Goal: Task Accomplishment & Management: Use online tool/utility

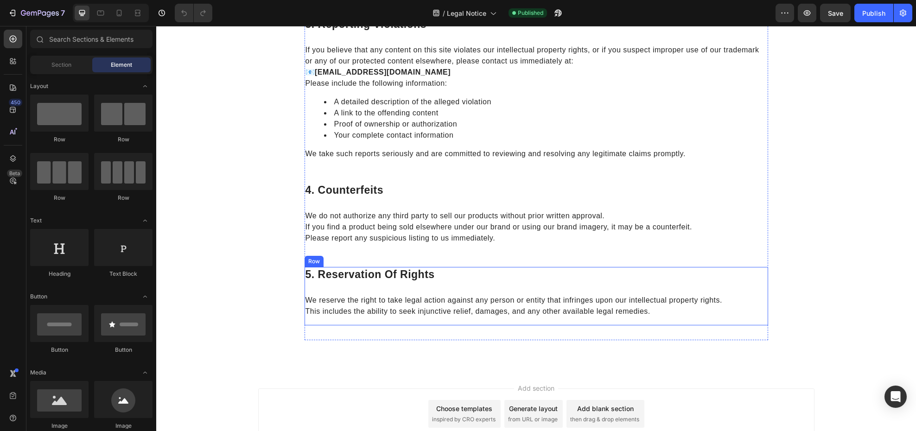
scroll to position [467, 0]
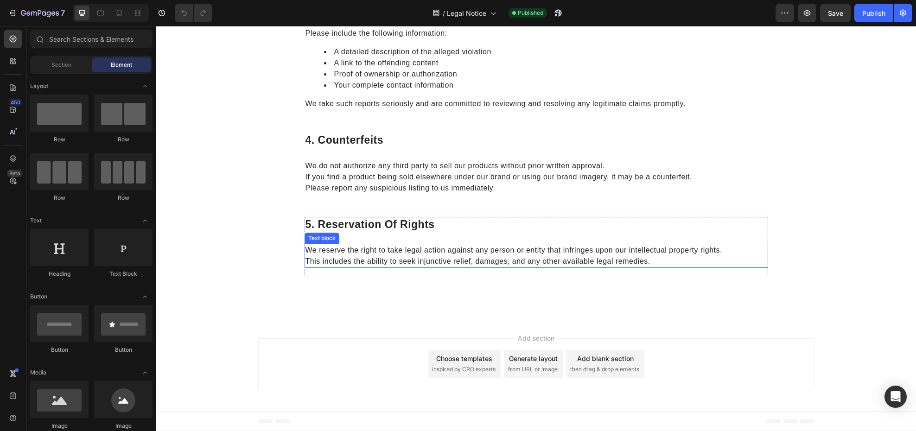
click at [418, 255] on p "We reserve the right to take legal action against any person or entity that inf…" at bounding box center [536, 256] width 462 height 22
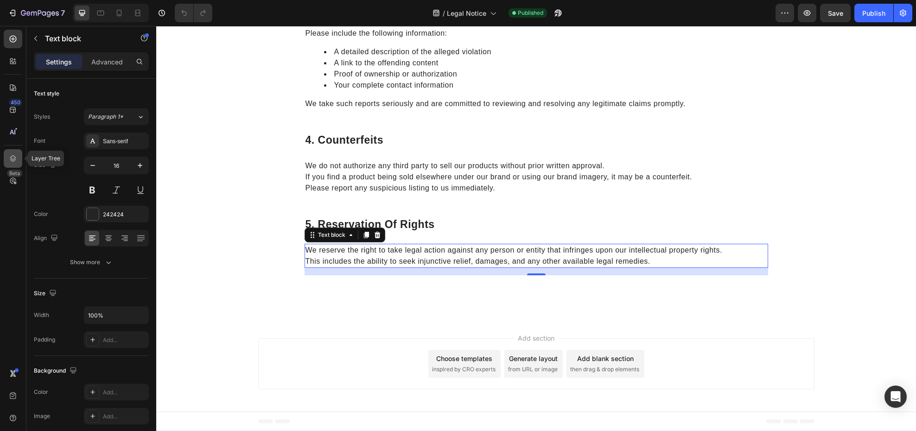
click at [16, 159] on icon at bounding box center [12, 158] width 9 height 9
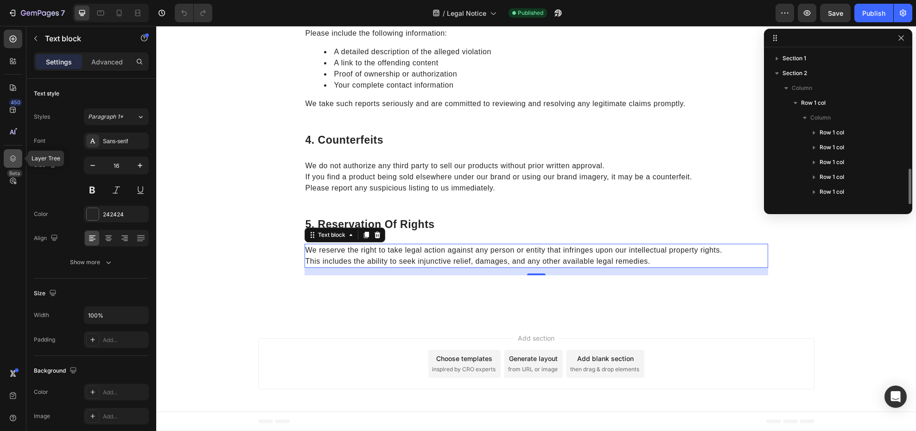
scroll to position [70, 0]
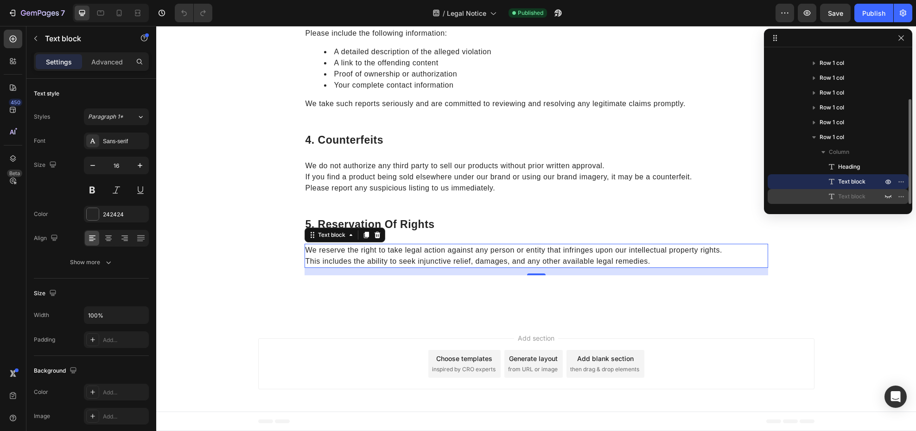
click at [842, 193] on span "Text block" at bounding box center [851, 196] width 27 height 9
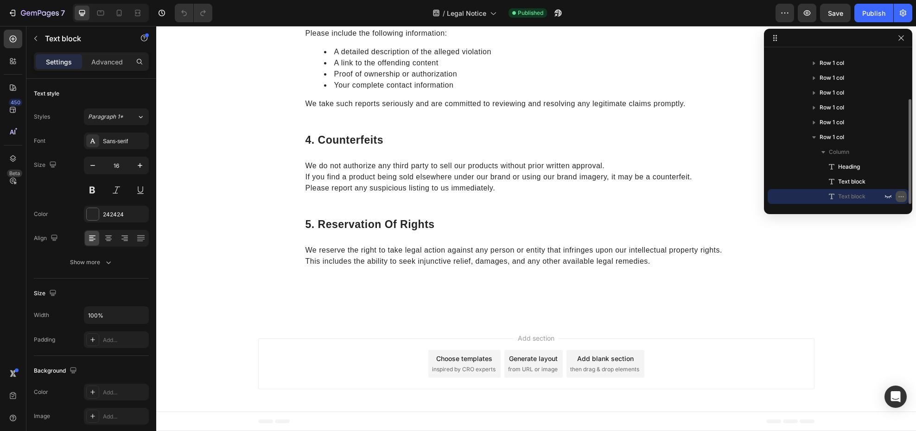
click at [898, 197] on icon "button" at bounding box center [900, 196] width 7 height 7
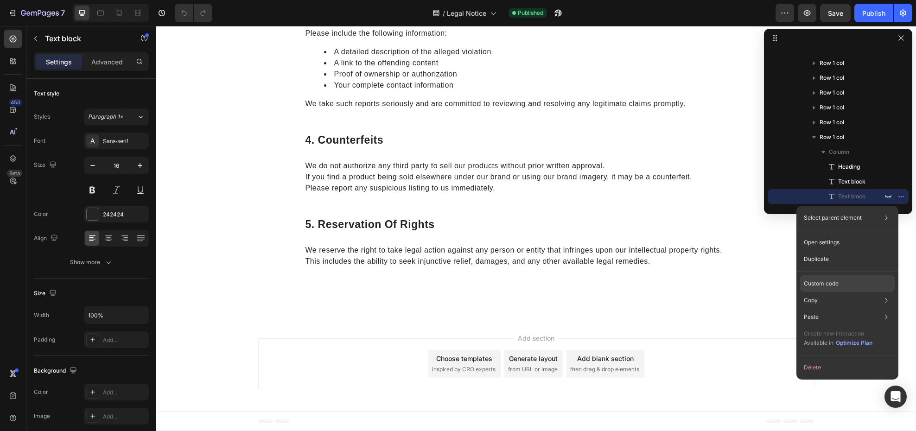
click at [860, 309] on div "Custom code" at bounding box center [847, 317] width 95 height 17
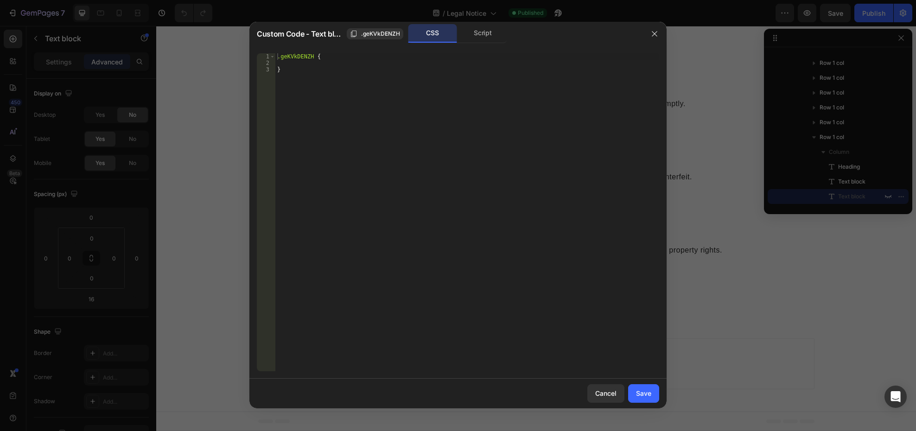
click at [469, 34] on div "Script" at bounding box center [482, 33] width 49 height 19
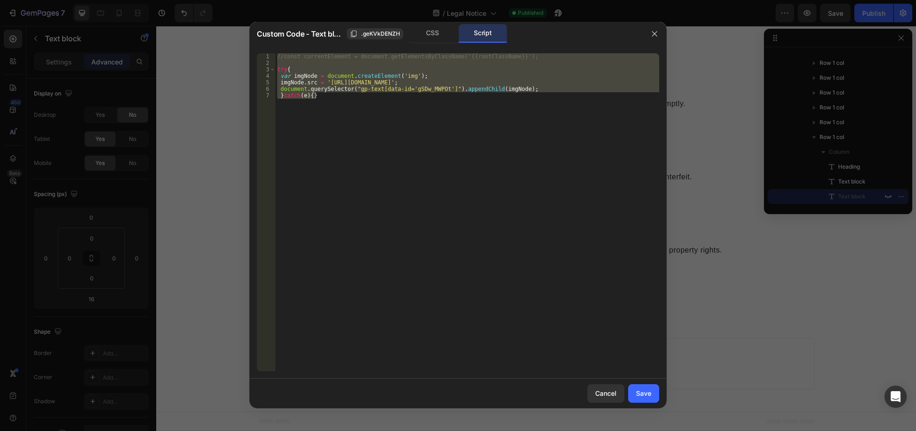
click at [462, 87] on div "//const currentElement = document.getElementsByClassName('{{rootClassName}}'); …" at bounding box center [467, 212] width 384 height 318
paste textarea "} catch (e)"
type textarea "} catch (e) {}"
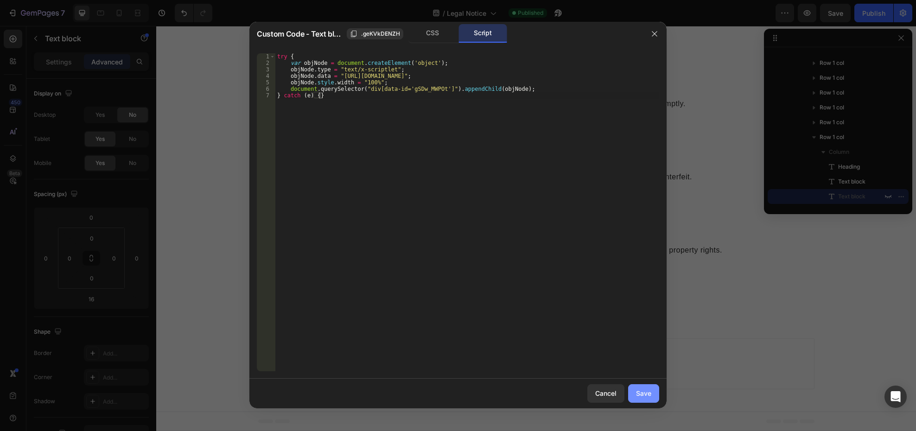
drag, startPoint x: 643, startPoint y: 399, endPoint x: 493, endPoint y: 356, distance: 156.6
click at [643, 399] on button "Save" at bounding box center [643, 393] width 31 height 19
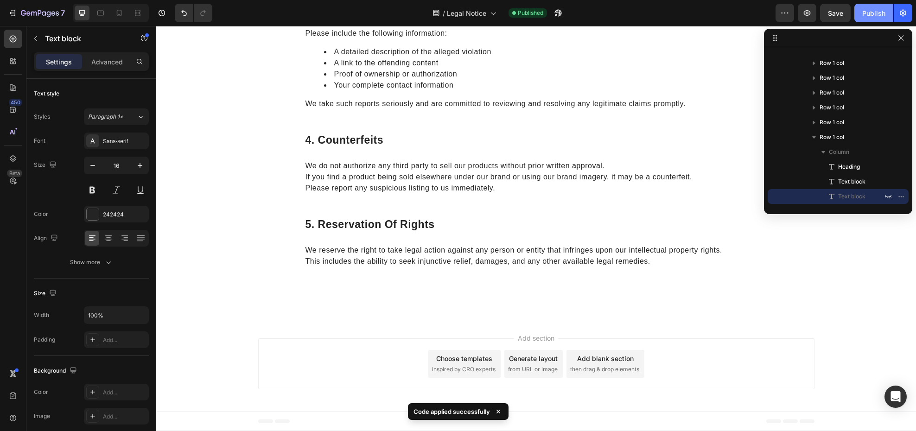
click at [863, 15] on div "Publish" at bounding box center [873, 13] width 23 height 10
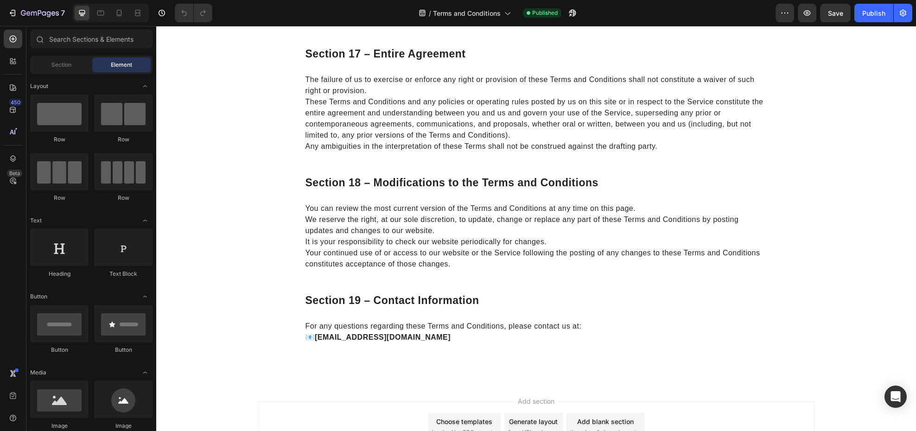
scroll to position [2780, 0]
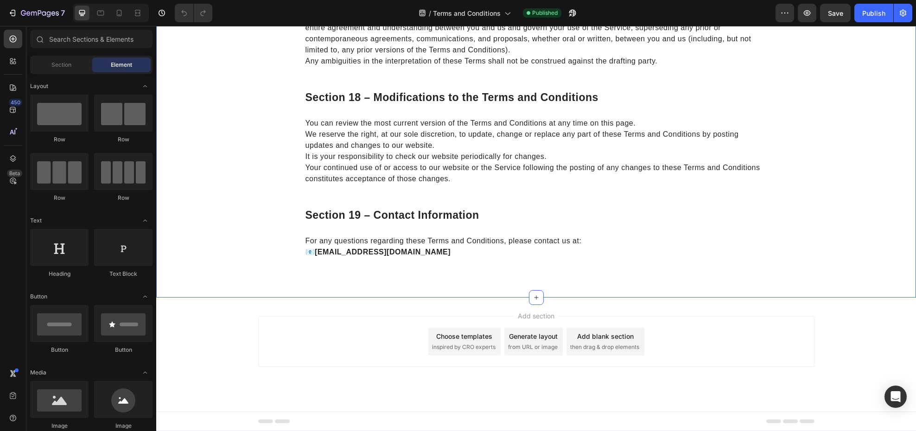
click at [402, 253] on strong "[EMAIL_ADDRESS][DOMAIN_NAME]" at bounding box center [383, 252] width 136 height 8
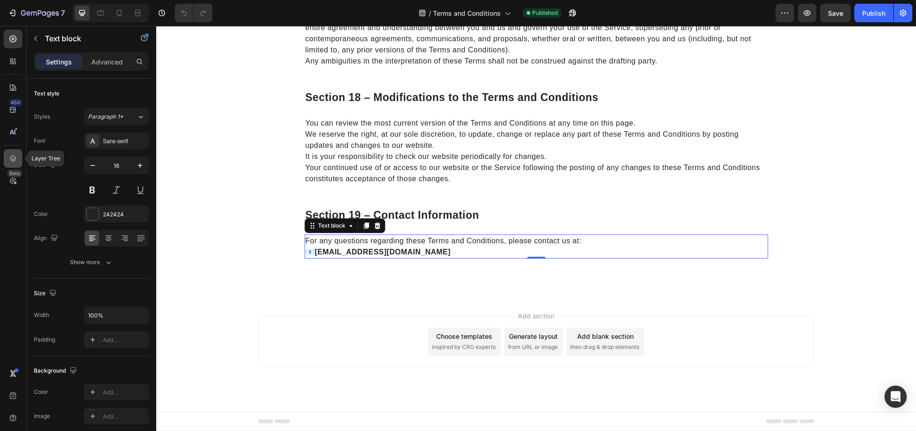
click at [20, 159] on div at bounding box center [13, 158] width 19 height 19
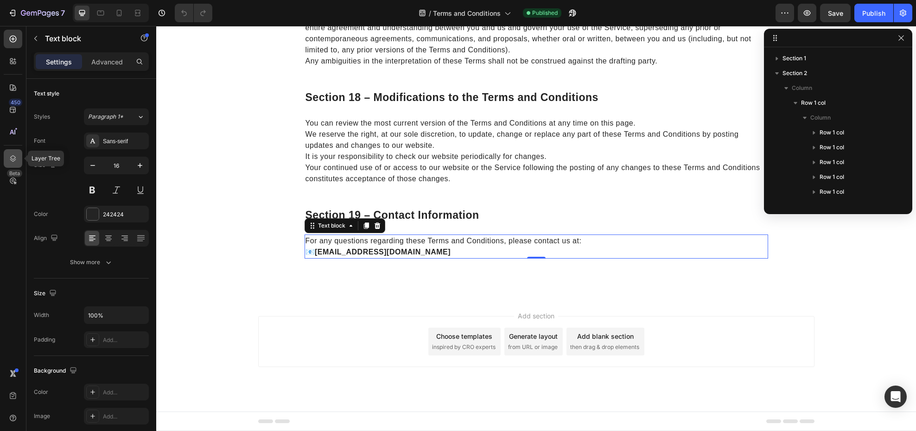
scroll to position [277, 0]
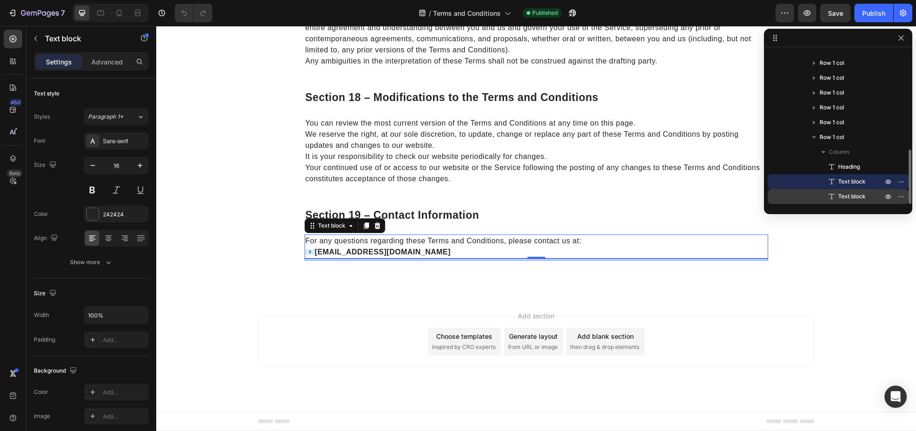
drag, startPoint x: 857, startPoint y: 199, endPoint x: 875, endPoint y: 198, distance: 17.7
click at [857, 199] on span "Text block" at bounding box center [851, 196] width 27 height 9
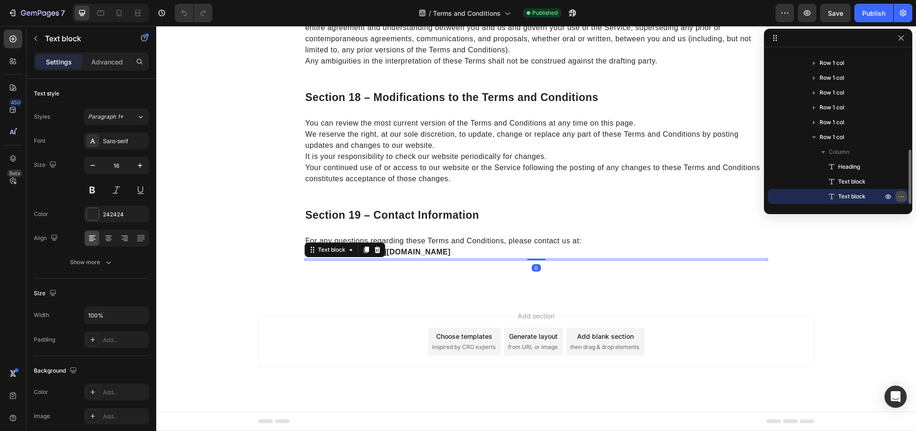
click at [897, 196] on icon "button" at bounding box center [900, 196] width 7 height 7
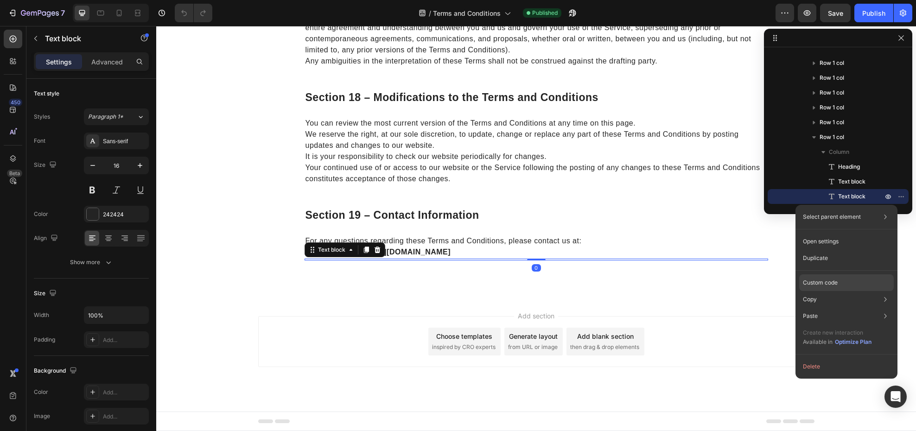
click at [854, 308] on div "Custom code" at bounding box center [846, 316] width 95 height 17
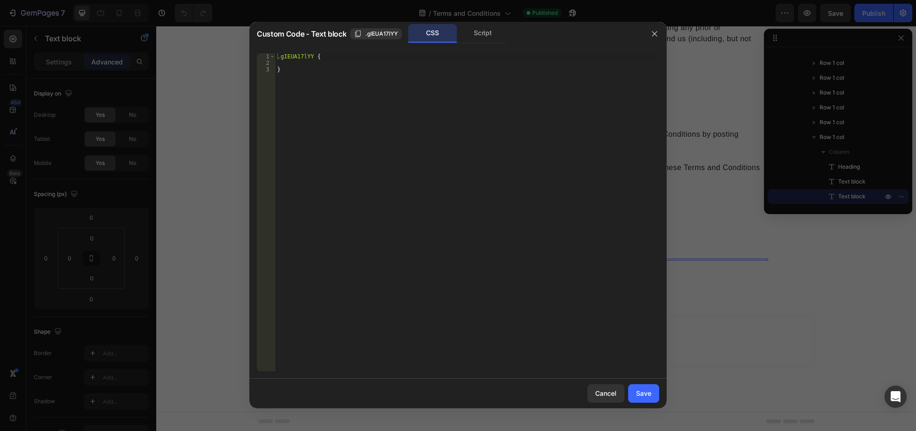
drag, startPoint x: 469, startPoint y: 36, endPoint x: 476, endPoint y: 123, distance: 87.5
click at [469, 35] on div "Script" at bounding box center [482, 33] width 49 height 19
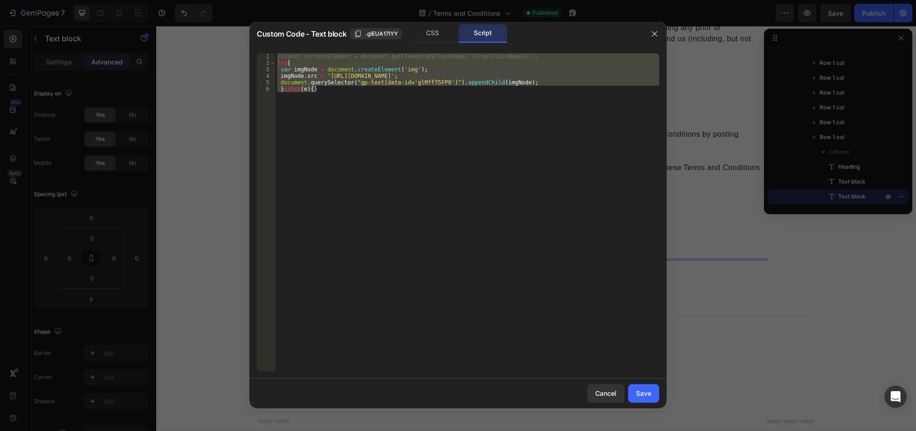
click at [477, 122] on div "//const currentElement = document.getElementsByClassName('{{rootClassName}}'); …" at bounding box center [467, 212] width 384 height 318
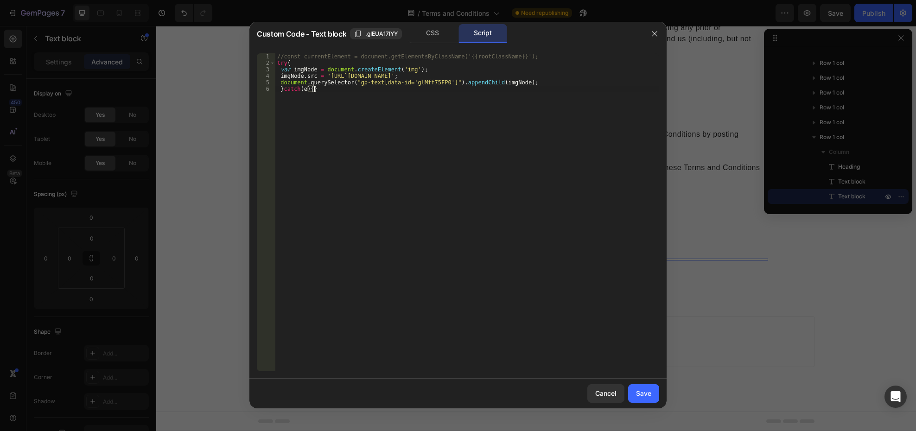
click at [391, 112] on div "//const currentElement = document.getElementsByClassName('{{rootClassName}}'); …" at bounding box center [467, 218] width 384 height 331
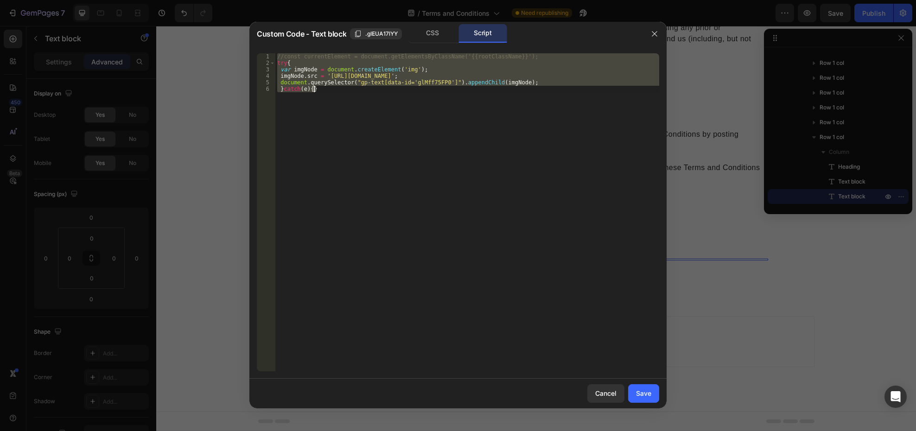
paste textarea "} catch (e)"
type textarea "} catch (e) {}"
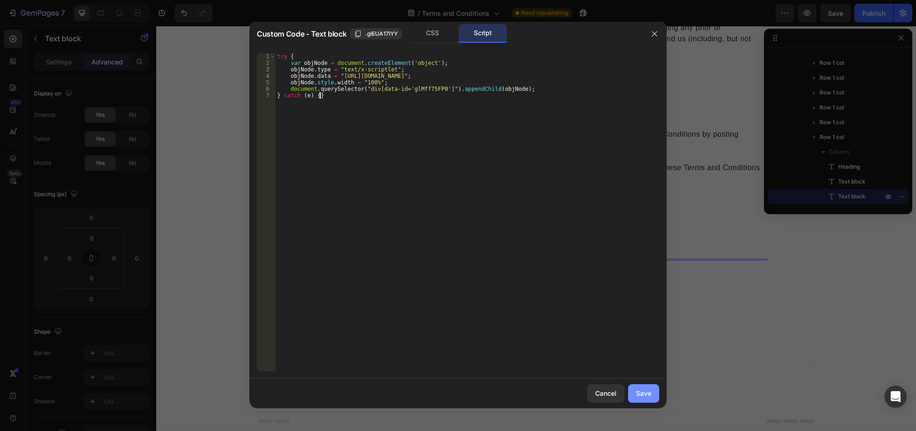
click at [637, 398] on button "Save" at bounding box center [643, 393] width 31 height 19
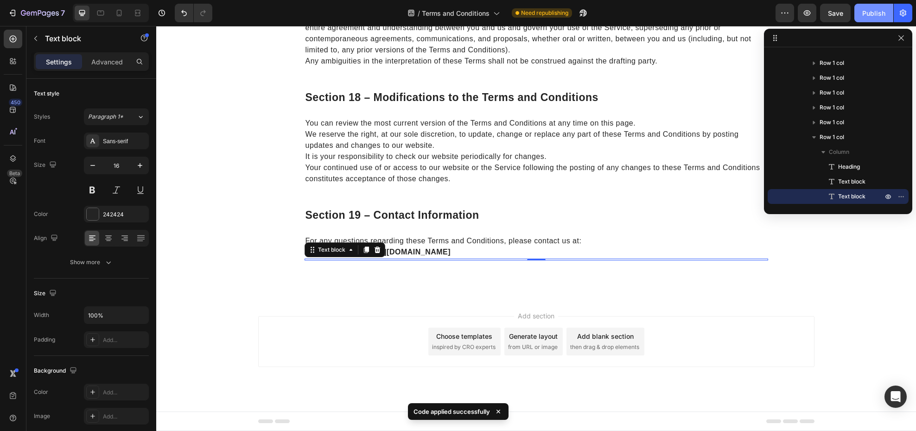
click at [876, 13] on div "Publish" at bounding box center [873, 13] width 23 height 10
